Goal: Transaction & Acquisition: Purchase product/service

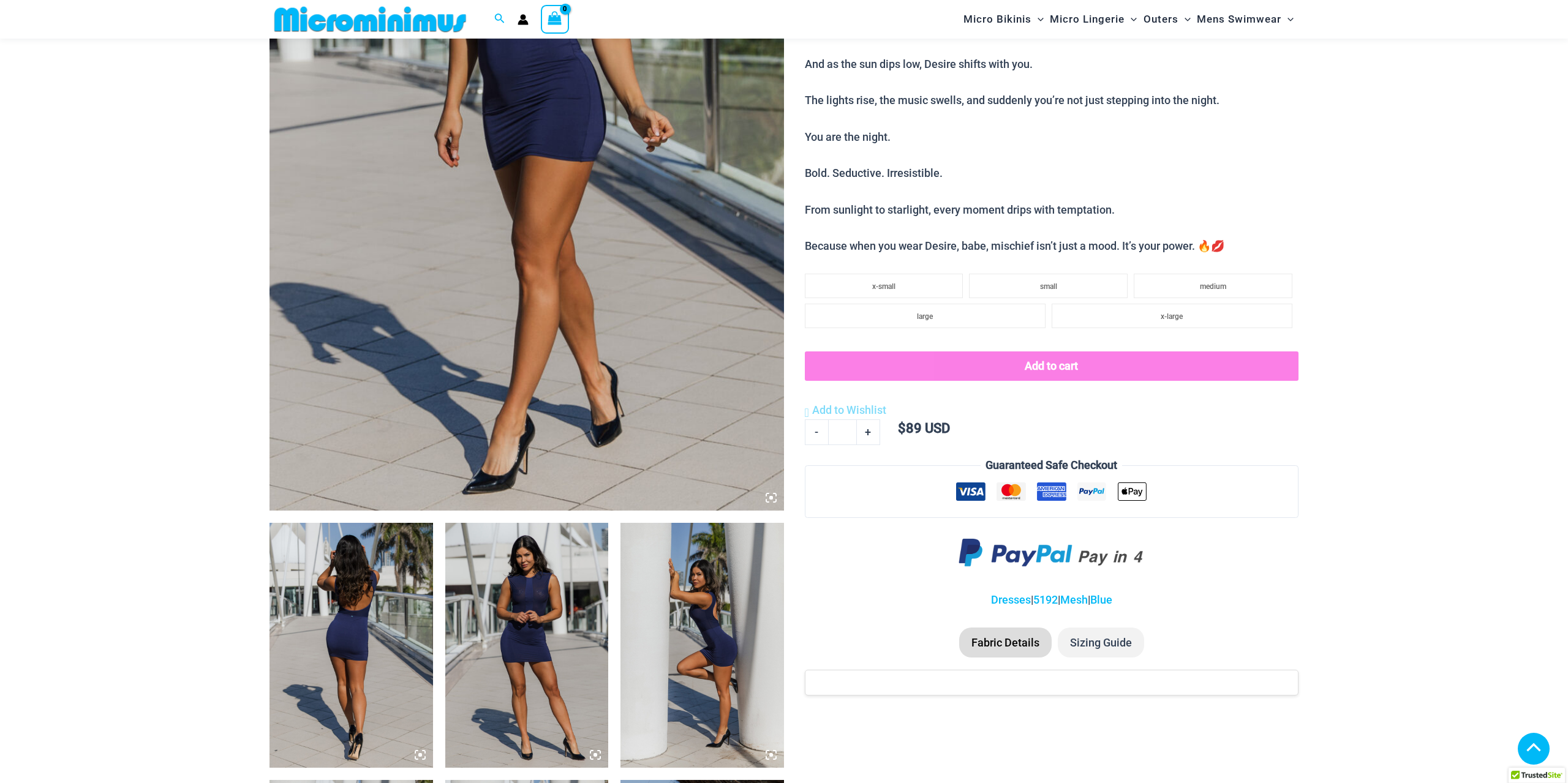
scroll to position [419, 0]
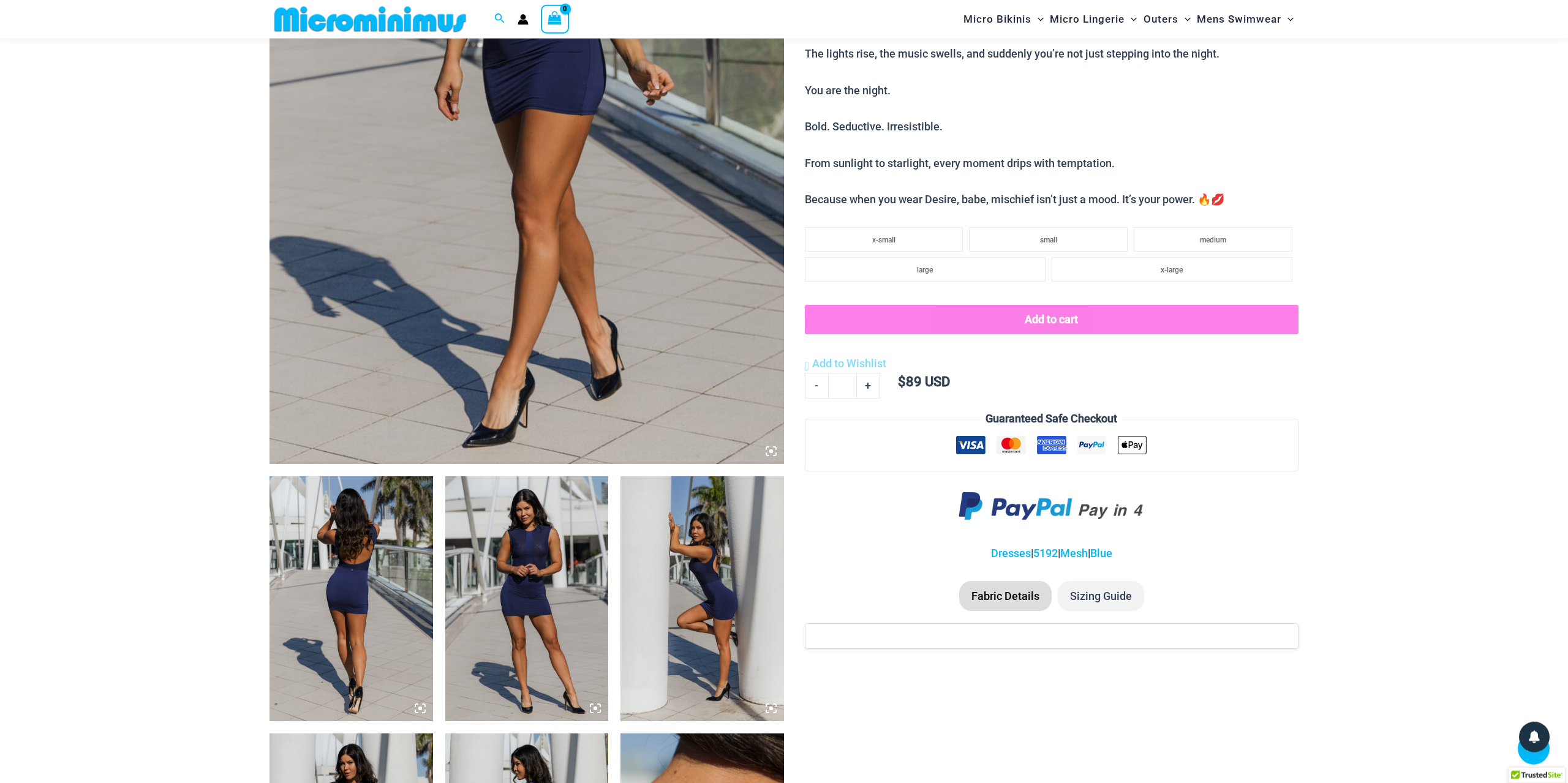
click at [366, 540] on img at bounding box center [351, 599] width 164 height 245
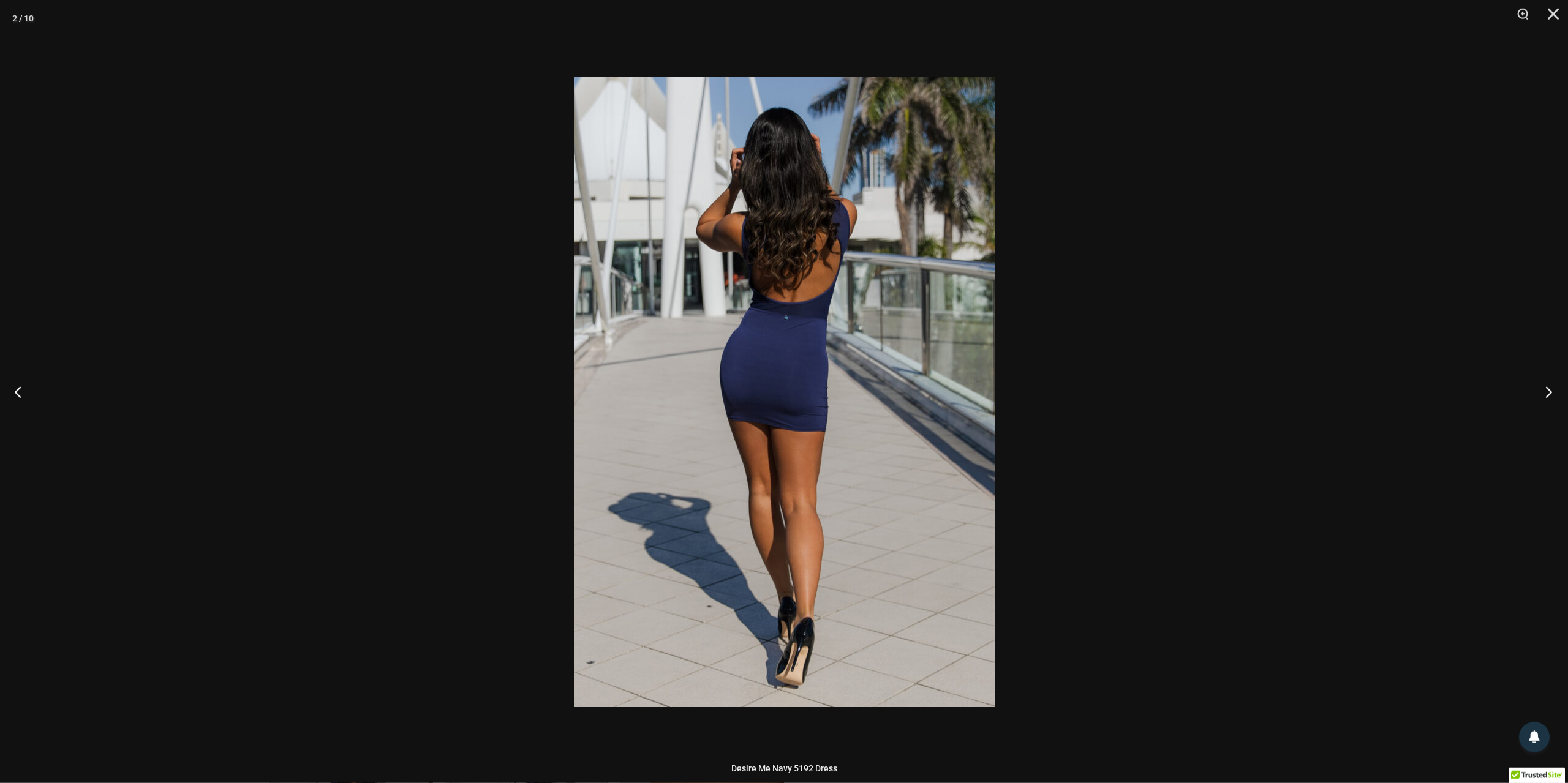
click at [1551, 391] on button "Next" at bounding box center [1545, 392] width 46 height 61
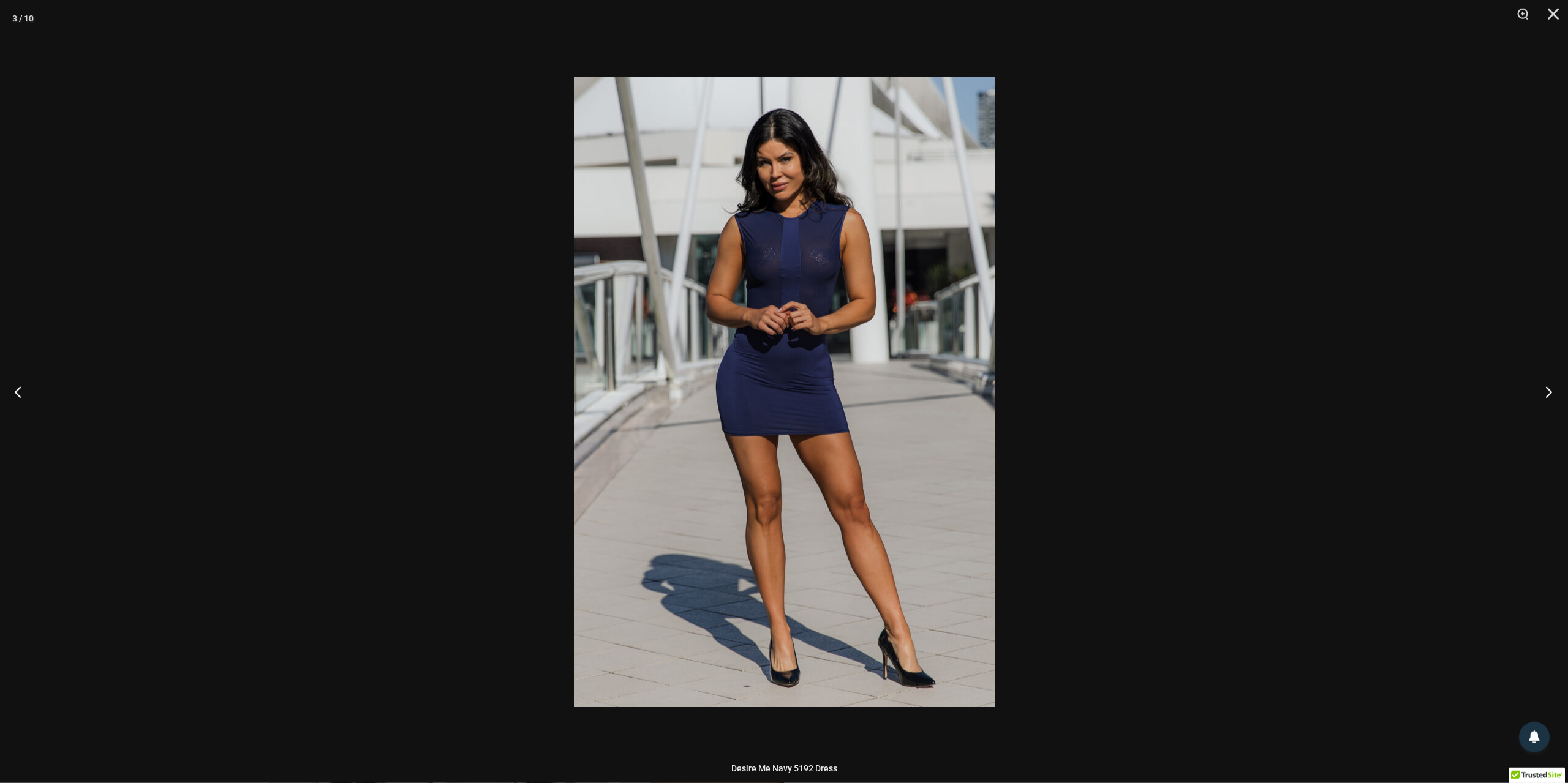
click at [1551, 391] on button "Next" at bounding box center [1545, 392] width 46 height 61
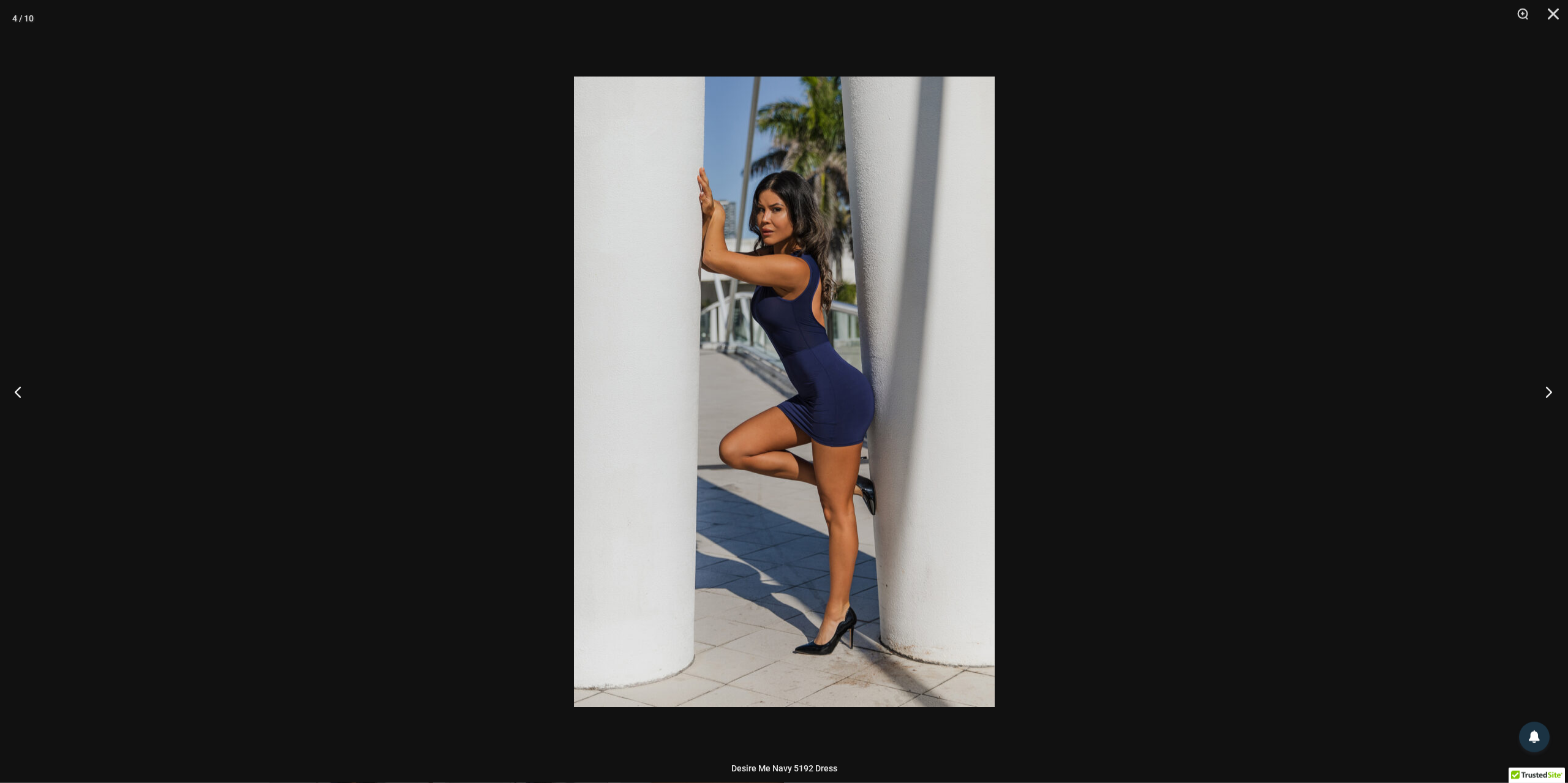
click at [1551, 391] on button "Next" at bounding box center [1545, 392] width 46 height 61
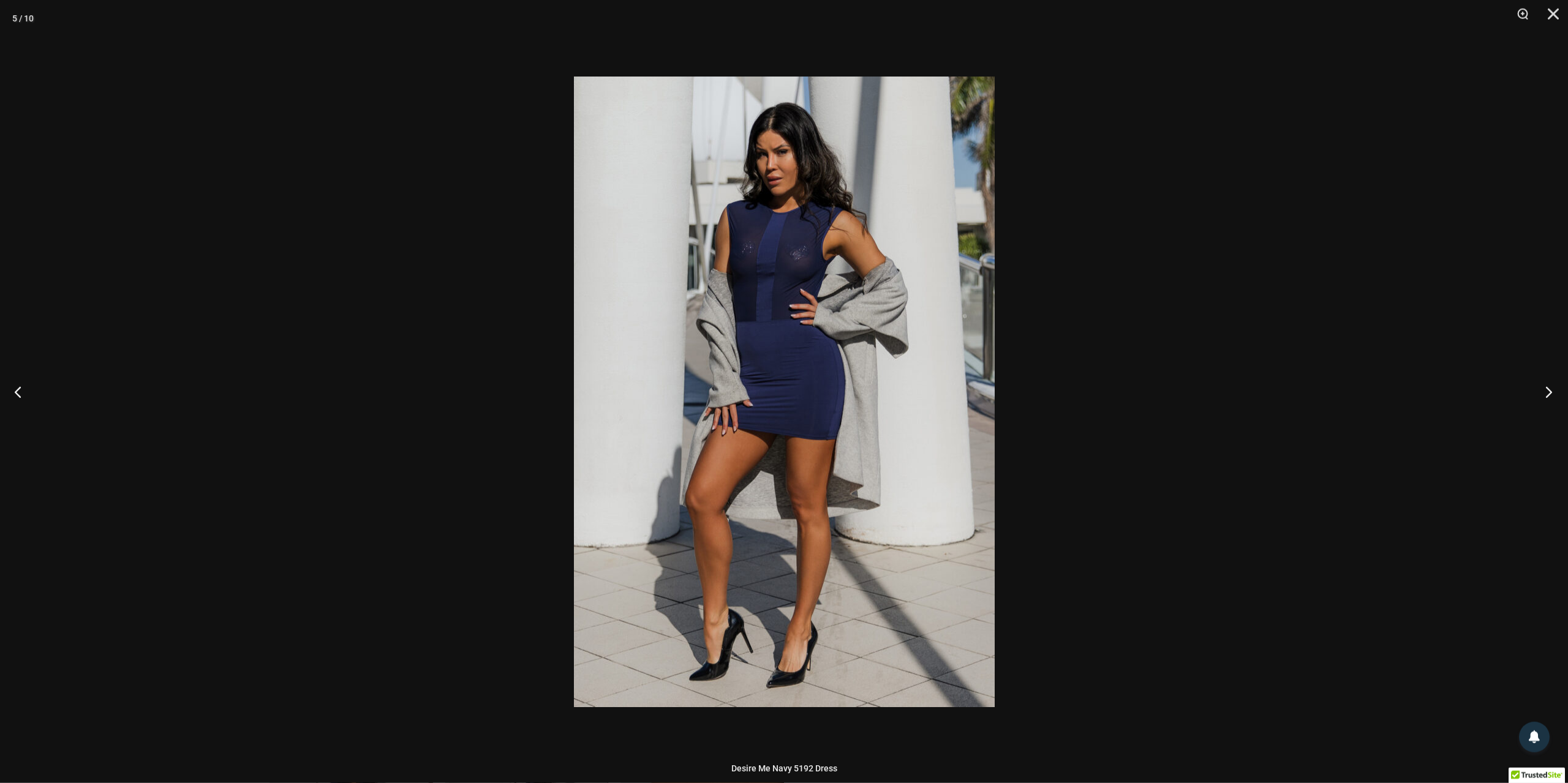
click at [1551, 391] on button "Next" at bounding box center [1545, 392] width 46 height 61
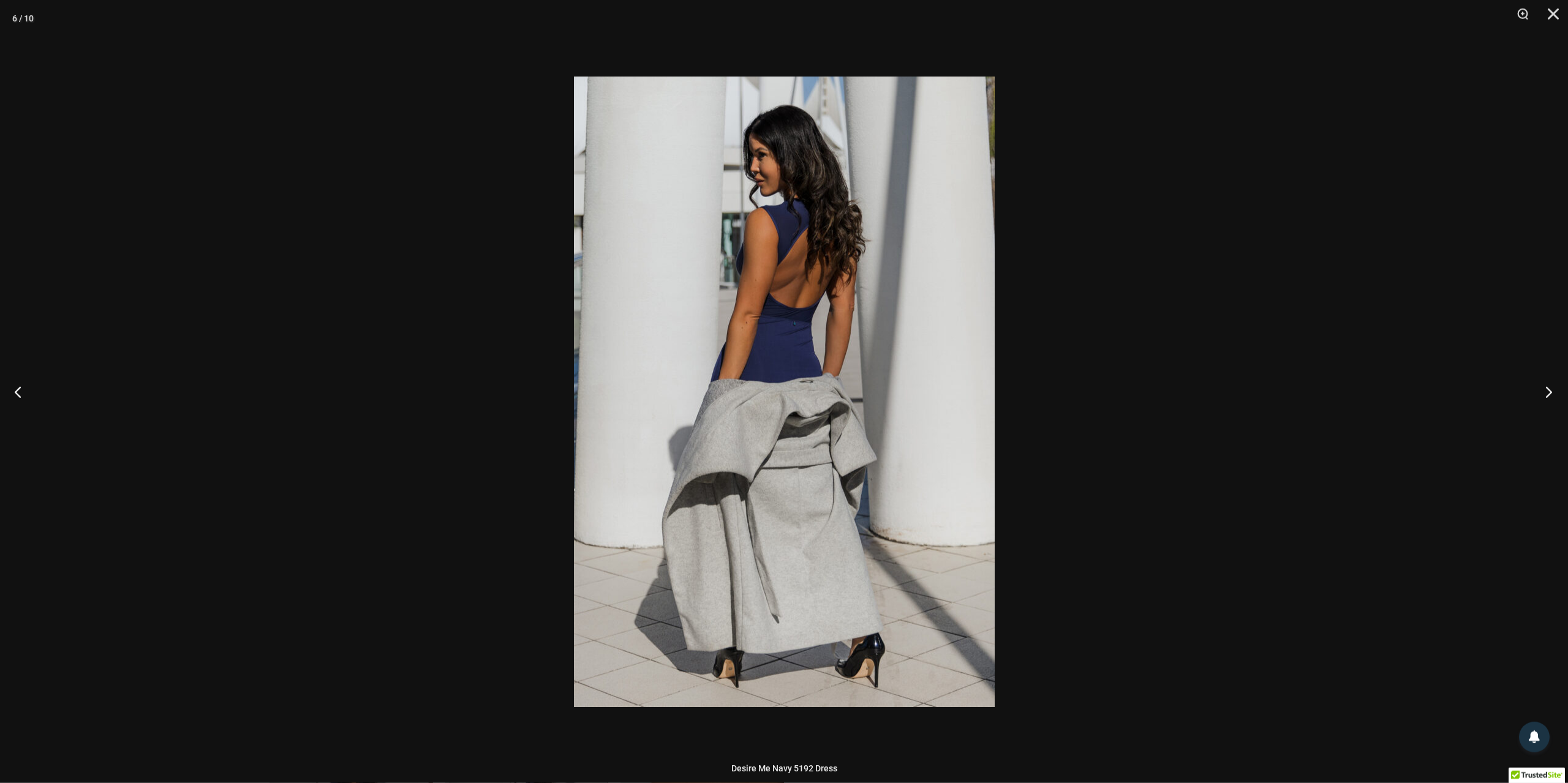
click at [1551, 391] on button "Next" at bounding box center [1545, 392] width 46 height 61
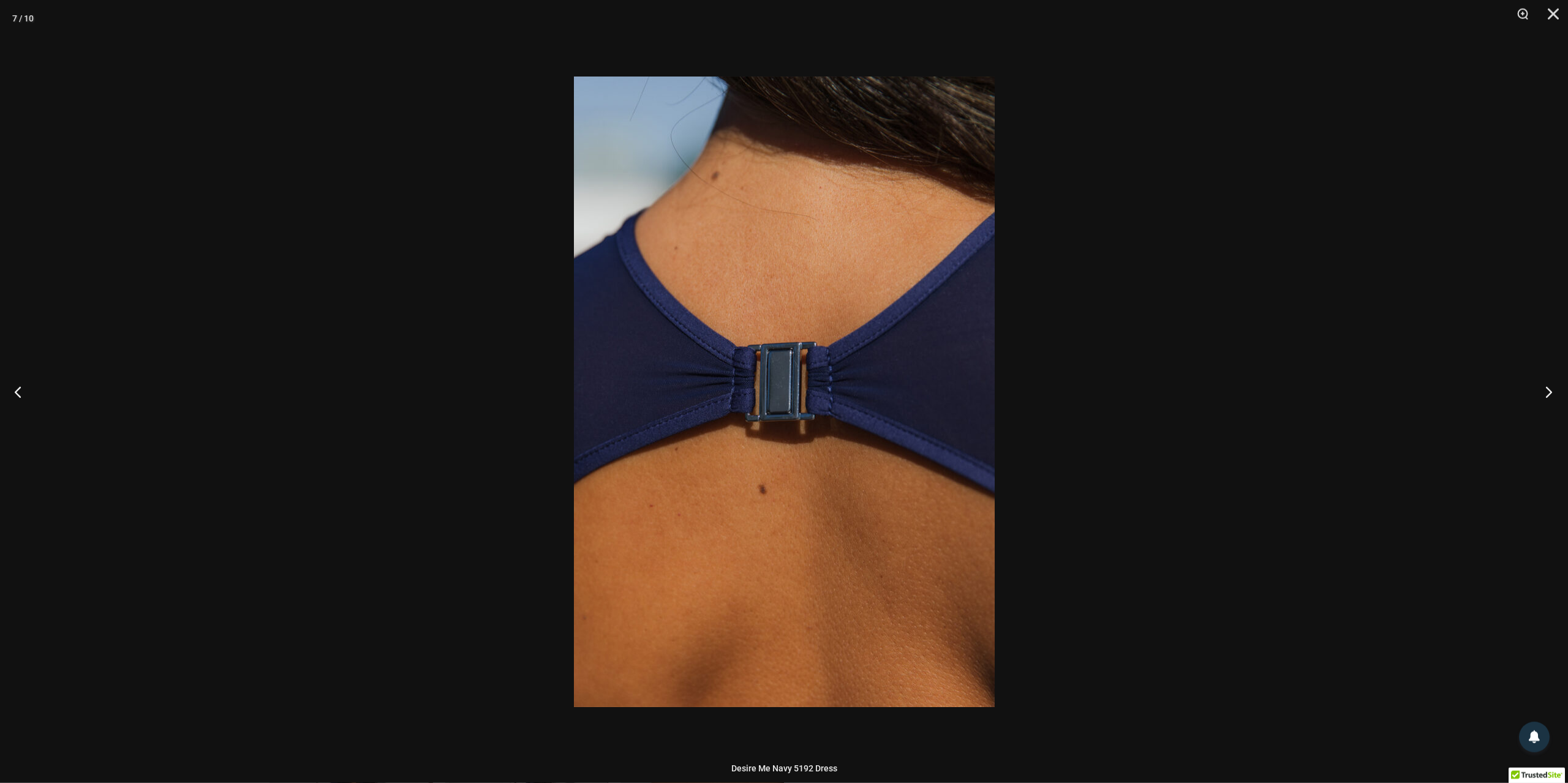
click at [1551, 391] on button "Next" at bounding box center [1545, 392] width 46 height 61
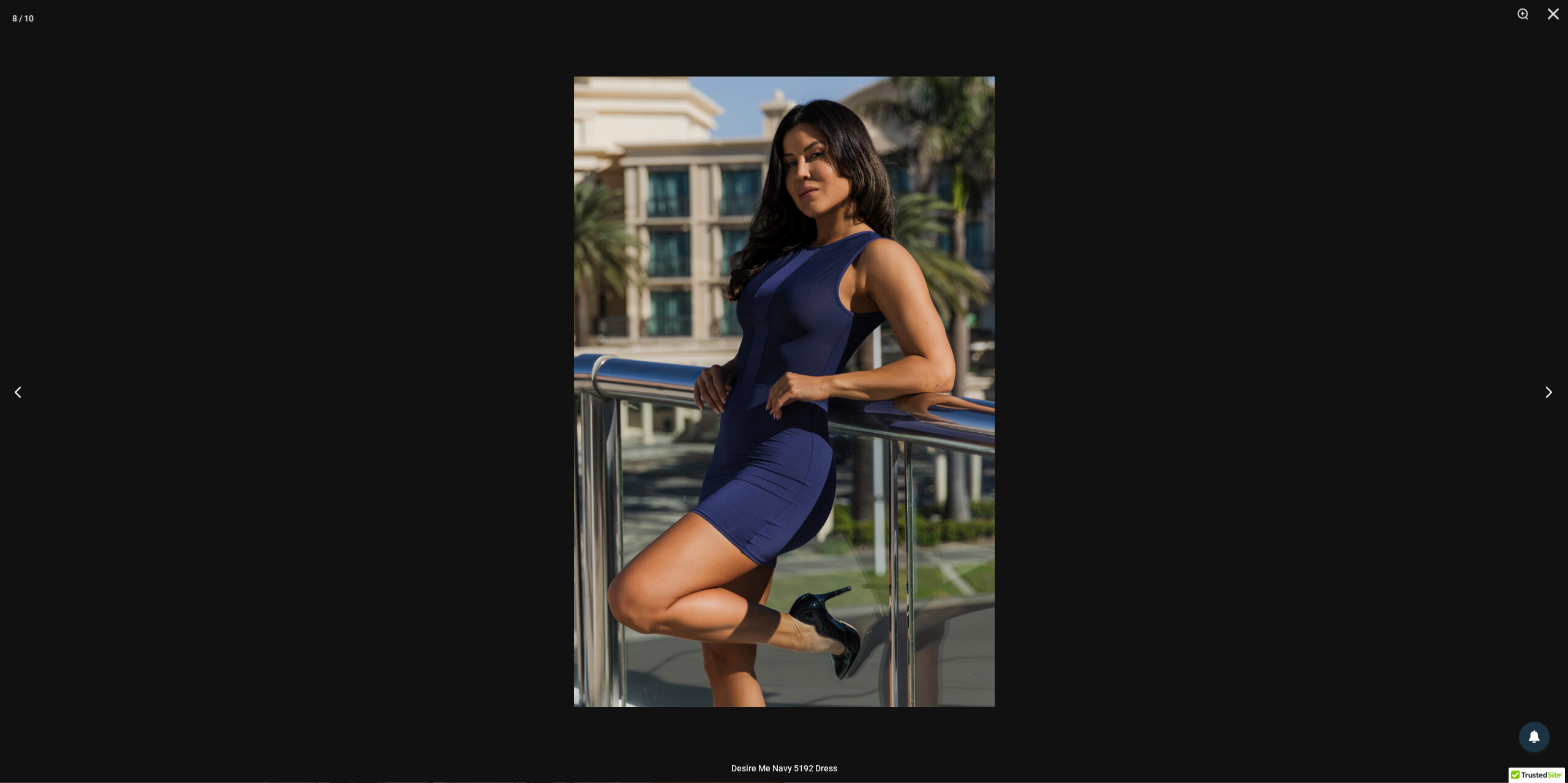
click at [1551, 391] on button "Next" at bounding box center [1545, 392] width 46 height 61
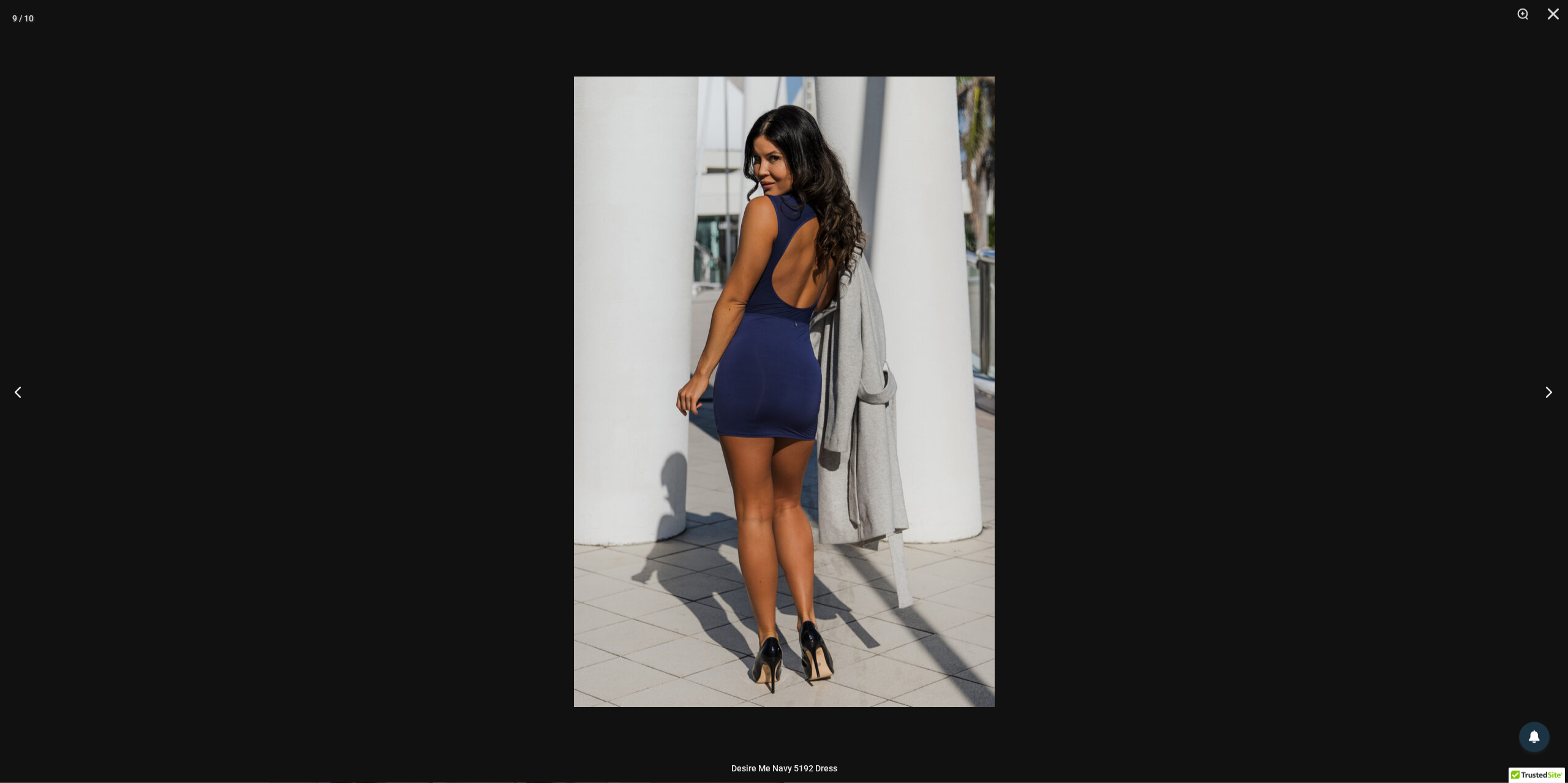
click at [1551, 391] on button "Next" at bounding box center [1545, 392] width 46 height 61
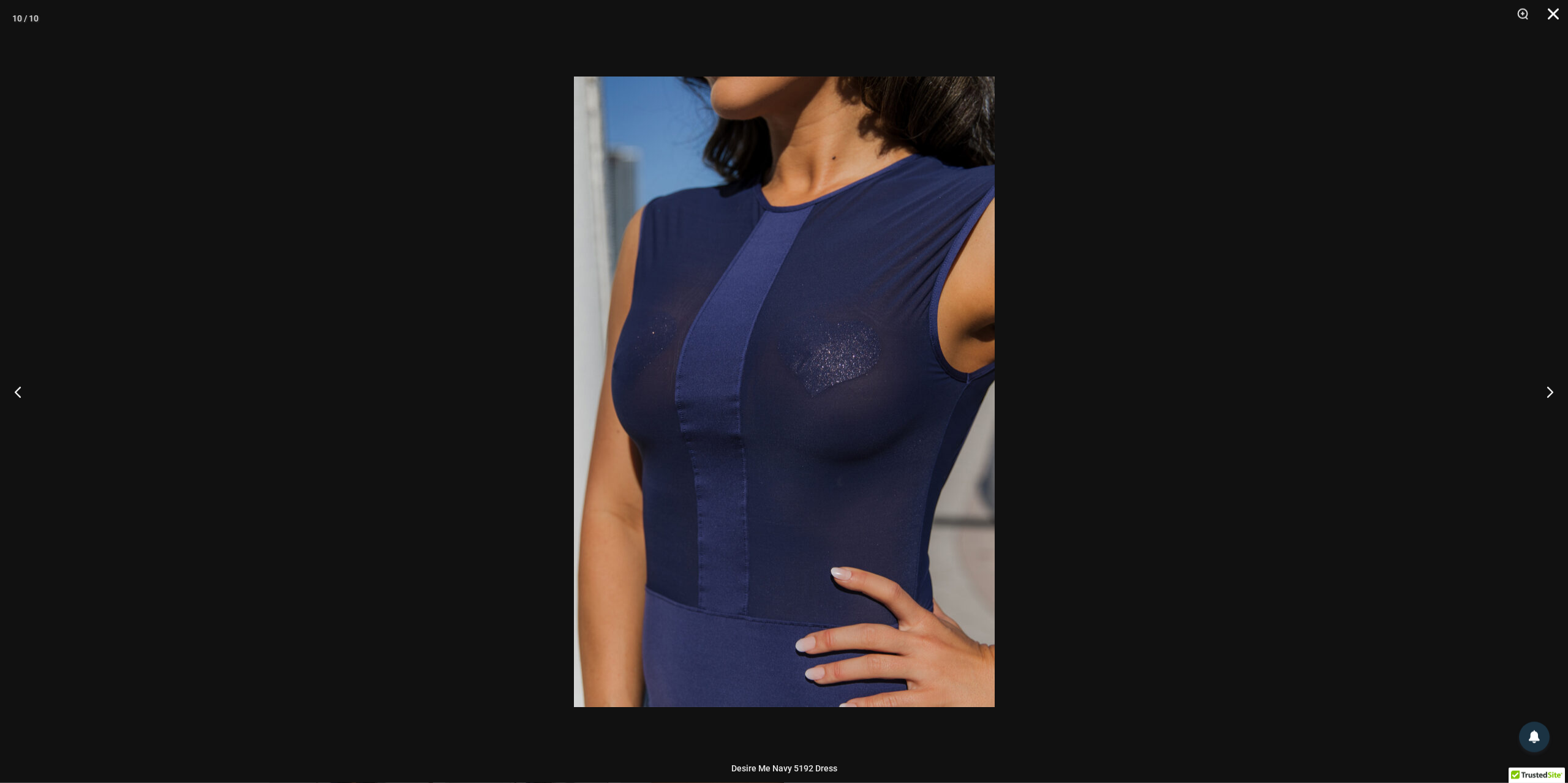
click at [1549, 15] on button "Close" at bounding box center [1548, 18] width 30 height 37
